Goal: Complete application form

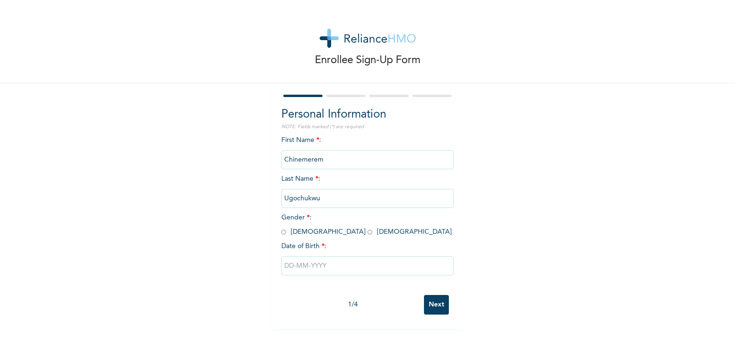
click at [368, 232] on input "radio" at bounding box center [370, 232] width 5 height 9
radio input "true"
click at [314, 267] on input "text" at bounding box center [367, 266] width 172 height 19
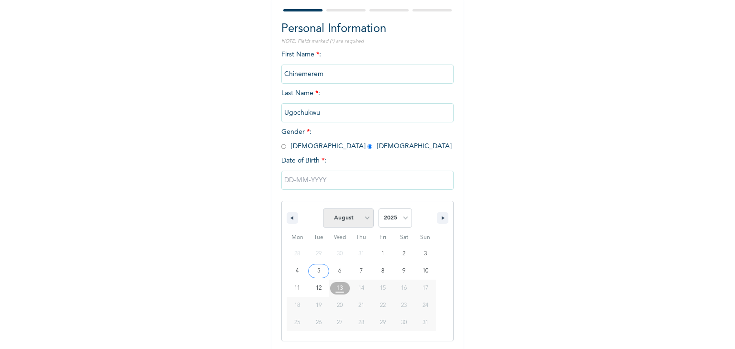
click at [364, 219] on select "January February March April May June July August September October November De…" at bounding box center [348, 218] width 51 height 19
click at [323, 209] on select "January February March April May June July August September October November De…" at bounding box center [348, 218] width 51 height 19
select select "7"
click at [399, 219] on select "2025 2024 2023 2022 2021 2020 2019 2018 2017 2016 2015 2014 2013 2012 2011 2010…" at bounding box center [396, 218] width 34 height 19
select select "1998"
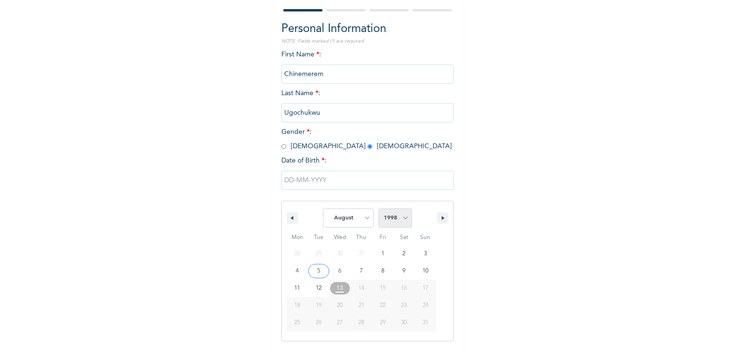
click at [379, 209] on select "2025 2024 2023 2022 2021 2020 2019 2018 2017 2016 2015 2014 2013 2012 2011 2010…" at bounding box center [396, 218] width 34 height 19
click at [363, 218] on select "January February March April May June July August September October November De…" at bounding box center [348, 218] width 51 height 19
select select "11"
click at [323, 209] on select "January February March April May June July August September October November De…" at bounding box center [348, 218] width 51 height 19
type input "[DATE]"
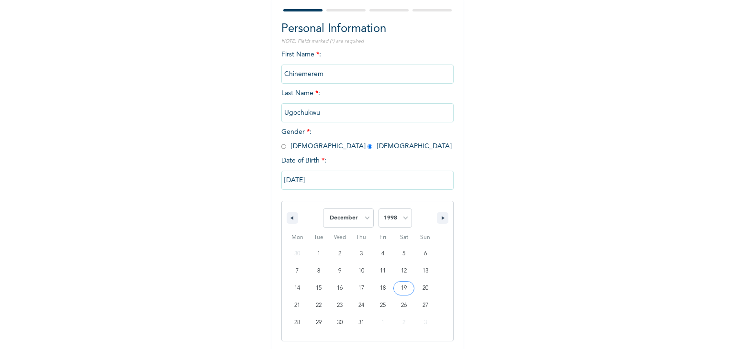
scroll to position [0, 0]
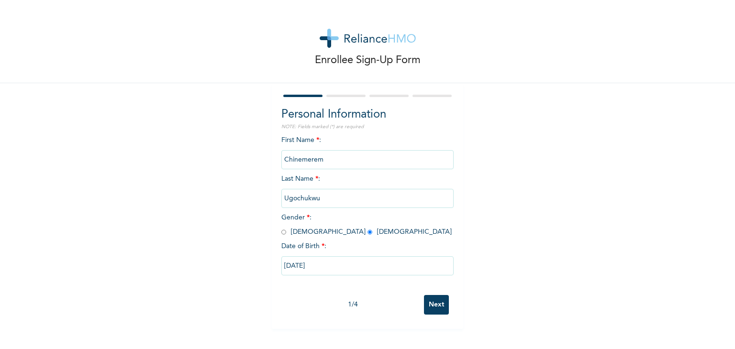
click at [433, 303] on input "Next" at bounding box center [436, 305] width 25 height 20
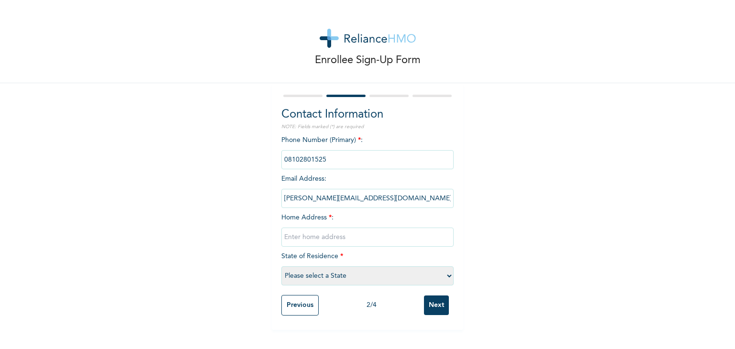
click at [358, 238] on input "text" at bounding box center [367, 237] width 172 height 19
type input "[STREET_ADDRESS]"
select select "25"
click at [429, 308] on input "Next" at bounding box center [436, 306] width 25 height 20
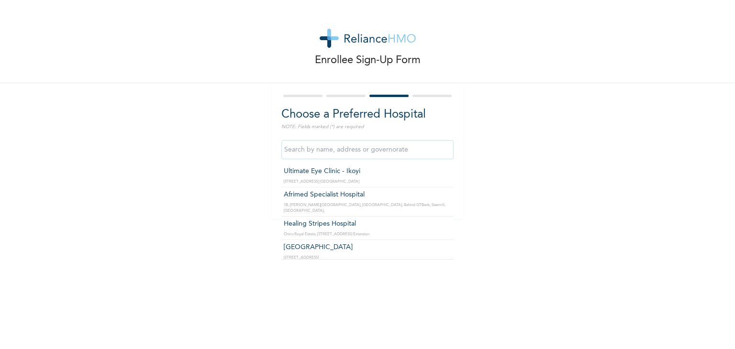
click at [296, 148] on input "text" at bounding box center [367, 149] width 172 height 19
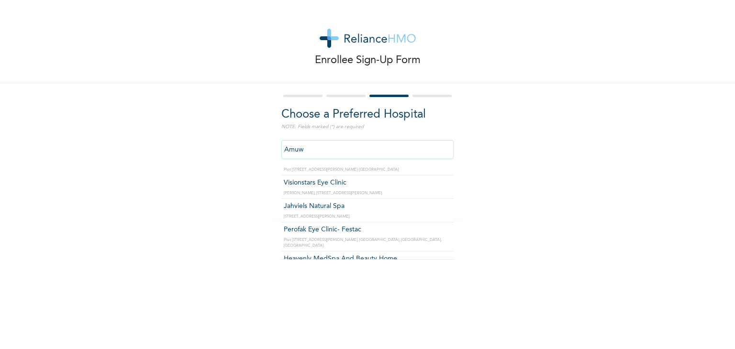
scroll to position [354, 0]
type input "A"
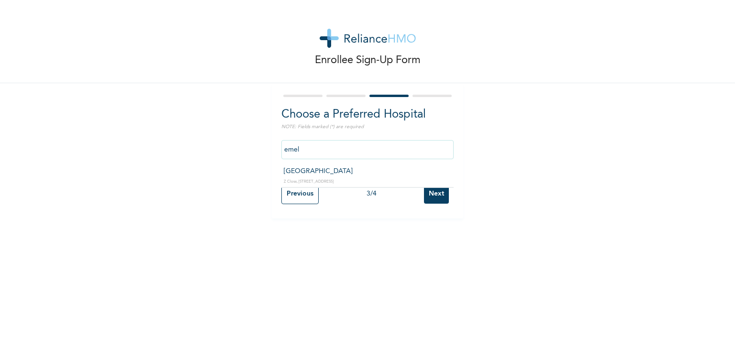
scroll to position [0, 0]
type input "[GEOGRAPHIC_DATA]"
click at [429, 192] on input "Next" at bounding box center [436, 194] width 25 height 20
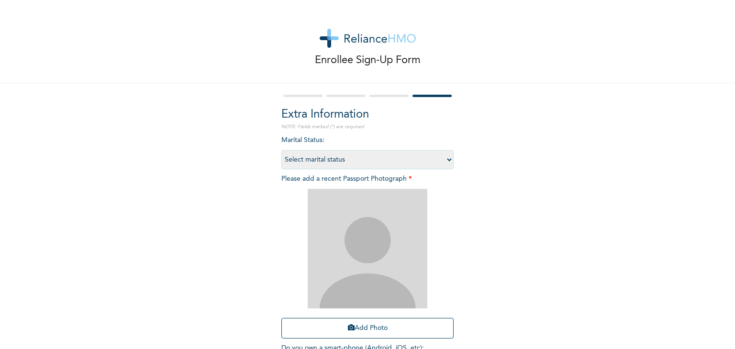
click at [405, 159] on select "Select marital status [DEMOGRAPHIC_DATA] Married [DEMOGRAPHIC_DATA] Widow/[DEMO…" at bounding box center [367, 159] width 172 height 19
select select "1"
click at [281, 150] on select "Select marital status [DEMOGRAPHIC_DATA] Married [DEMOGRAPHIC_DATA] Widow/[DEMO…" at bounding box center [367, 159] width 172 height 19
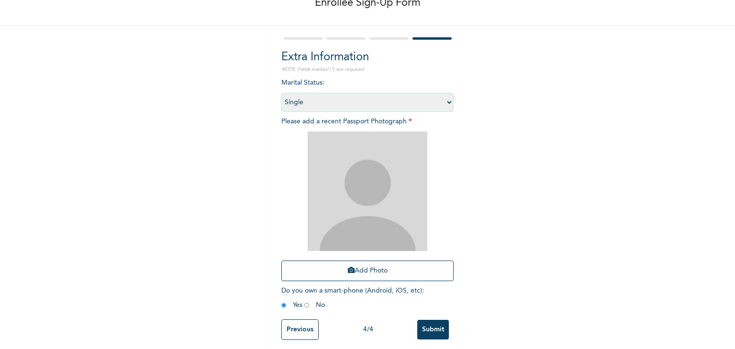
scroll to position [57, 0]
click at [351, 276] on button "Add Photo" at bounding box center [367, 271] width 172 height 21
